Goal: Information Seeking & Learning: Learn about a topic

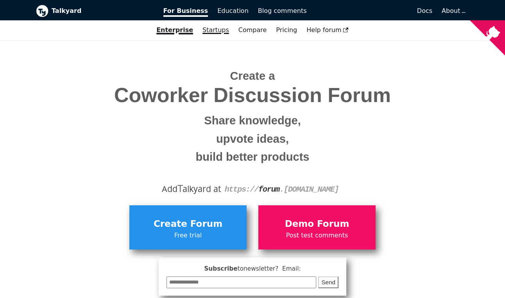
click at [216, 36] on link "Startups" at bounding box center [216, 29] width 36 height 13
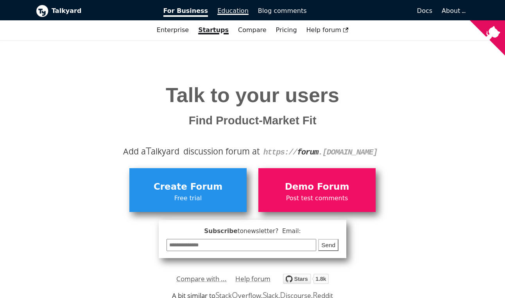
click at [233, 16] on link "Education" at bounding box center [233, 10] width 41 height 13
